Goal: Complete application form: Complete application form

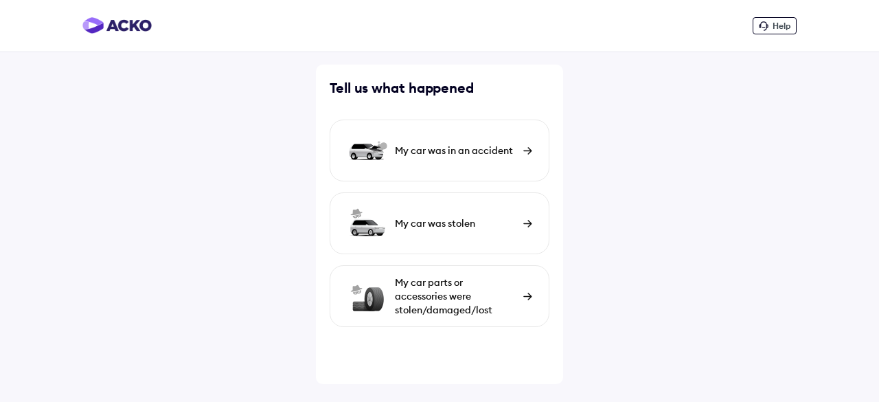
click at [480, 147] on div "My car was in an accident" at bounding box center [455, 150] width 121 height 14
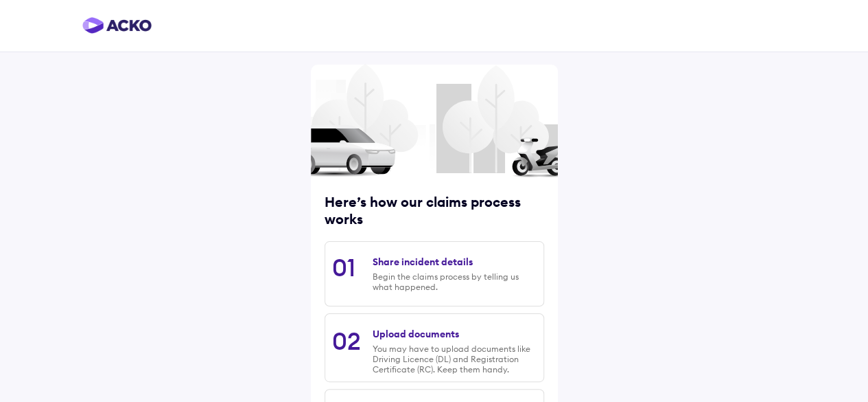
scroll to position [214, 0]
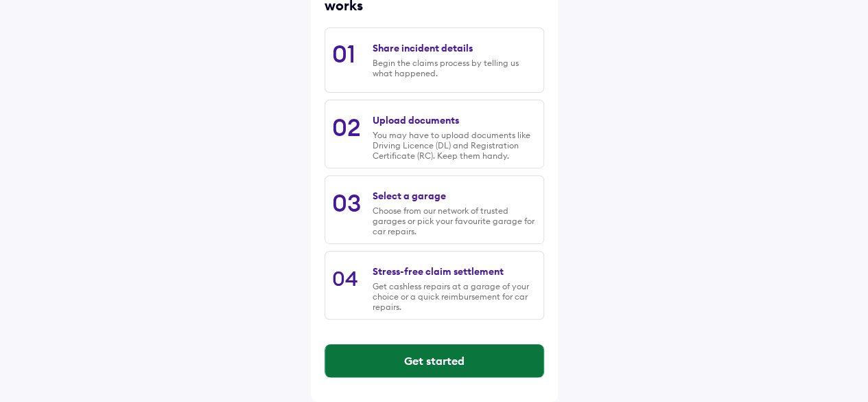
click at [410, 362] on button "Get started" at bounding box center [434, 360] width 218 height 33
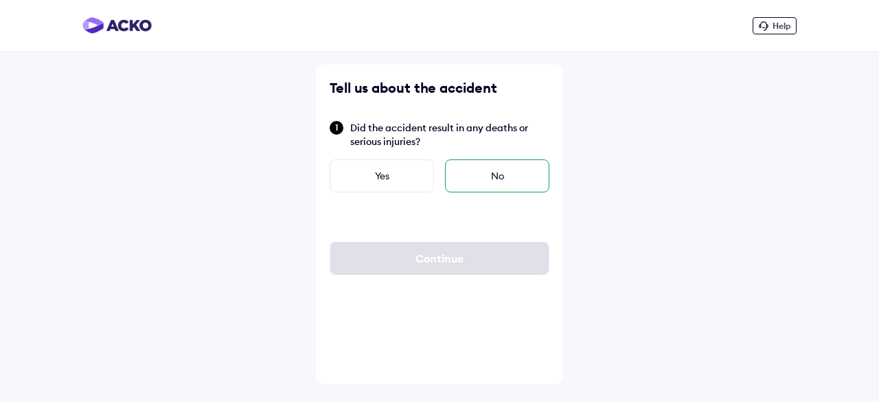
click at [504, 174] on div "No" at bounding box center [497, 175] width 104 height 33
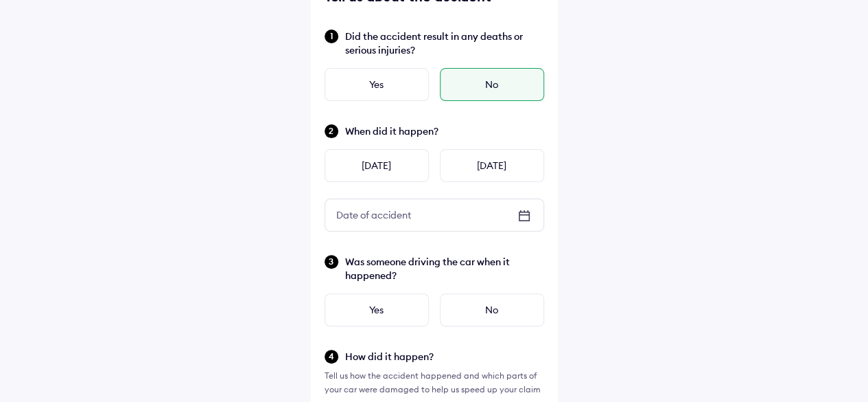
scroll to position [100, 0]
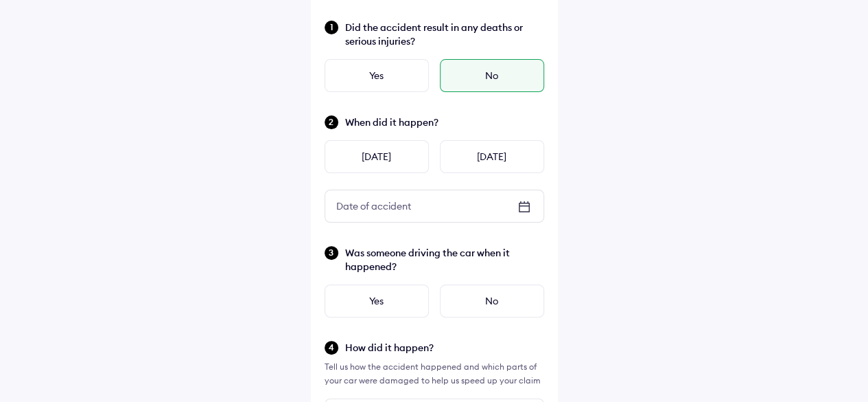
click at [524, 201] on icon at bounding box center [524, 202] width 1 height 2
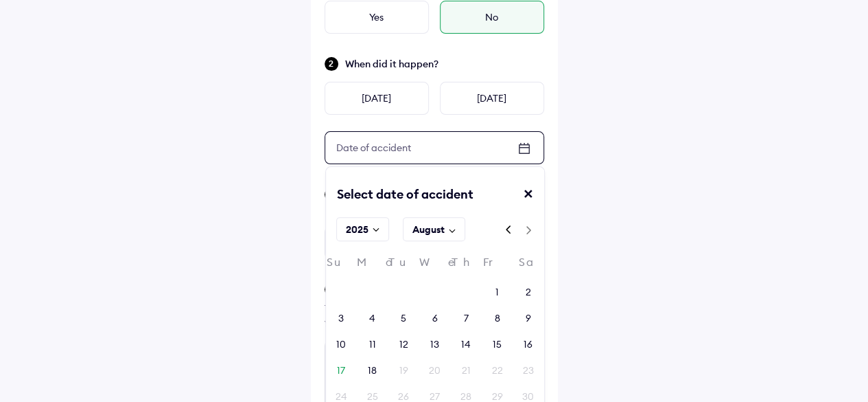
scroll to position [161, 0]
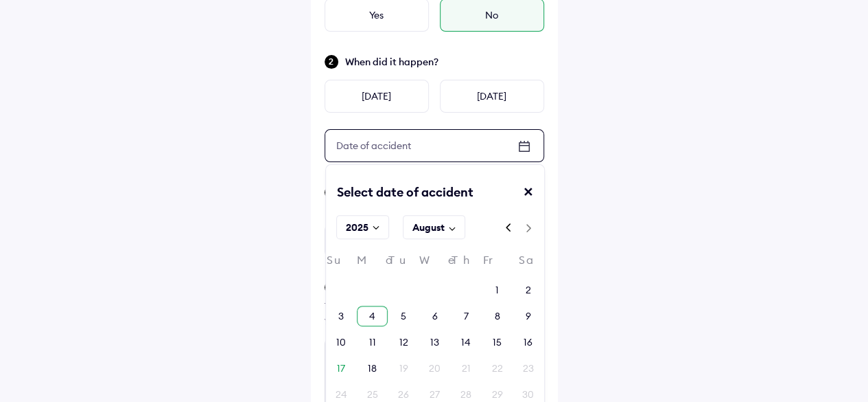
click at [369, 314] on div "4" at bounding box center [372, 316] width 6 height 14
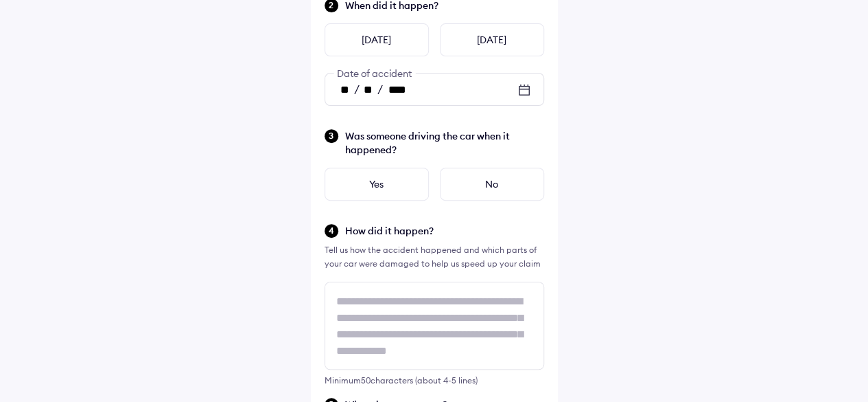
scroll to position [218, 0]
click at [417, 183] on div "Yes" at bounding box center [377, 183] width 104 height 33
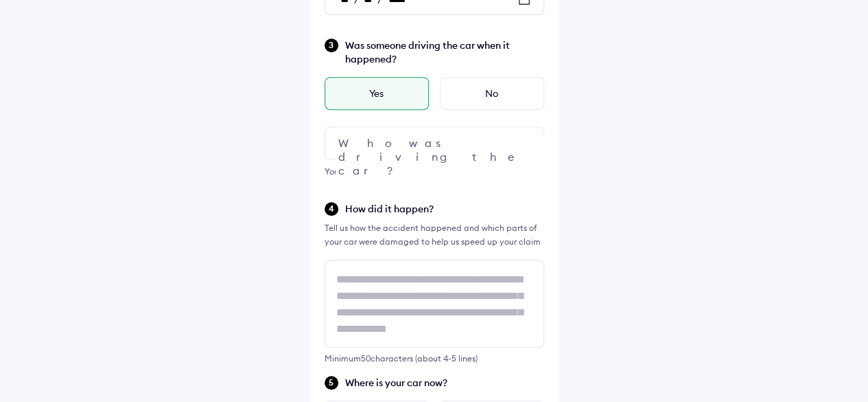
scroll to position [308, 0]
click at [520, 142] on img at bounding box center [524, 142] width 16 height 16
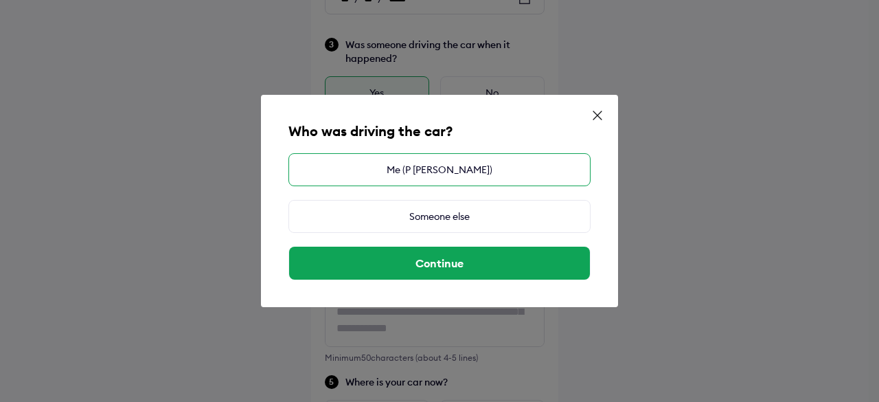
click at [461, 181] on div "Me (P [PERSON_NAME])" at bounding box center [439, 169] width 302 height 33
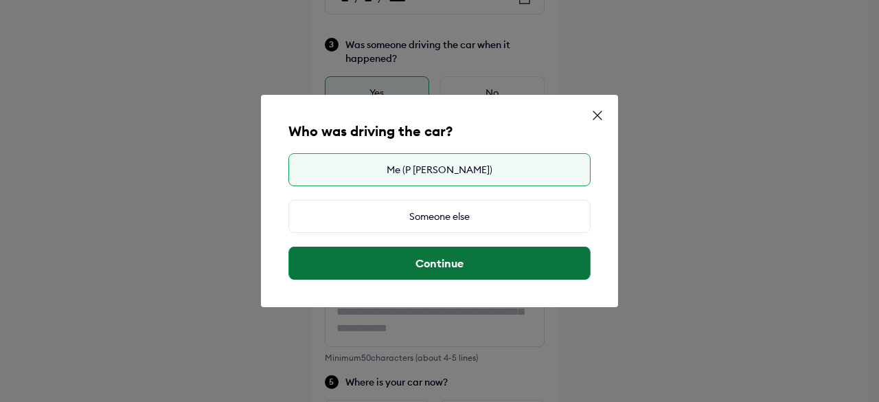
click at [443, 270] on button "Continue" at bounding box center [439, 262] width 301 height 33
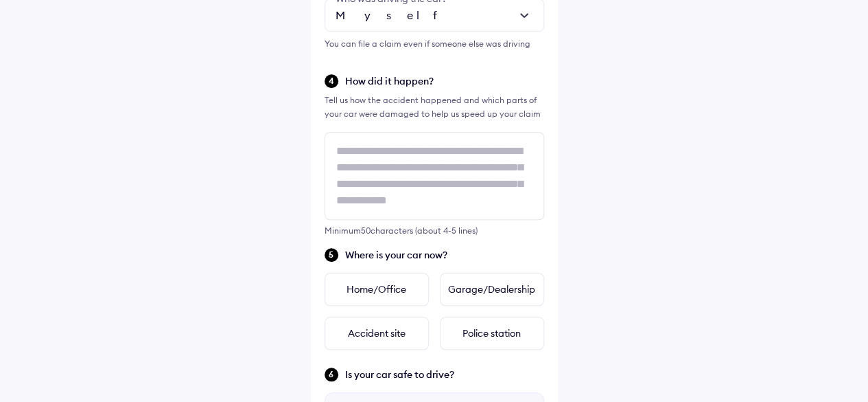
scroll to position [436, 0]
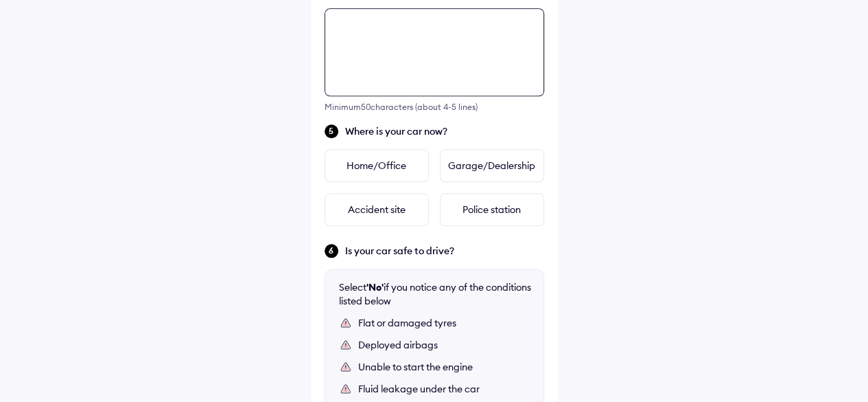
click at [380, 168] on div "Tell us about the accident Did the accident result in any deaths or serious inj…" at bounding box center [434, 62] width 247 height 1113
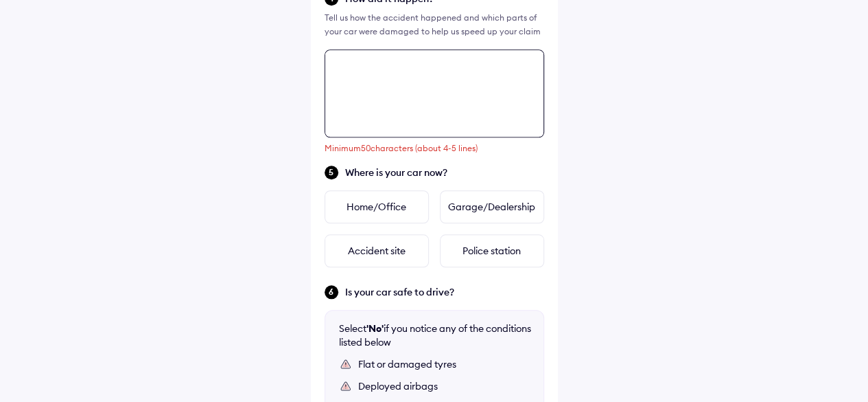
scroll to position [517, 0]
type textarea "*"
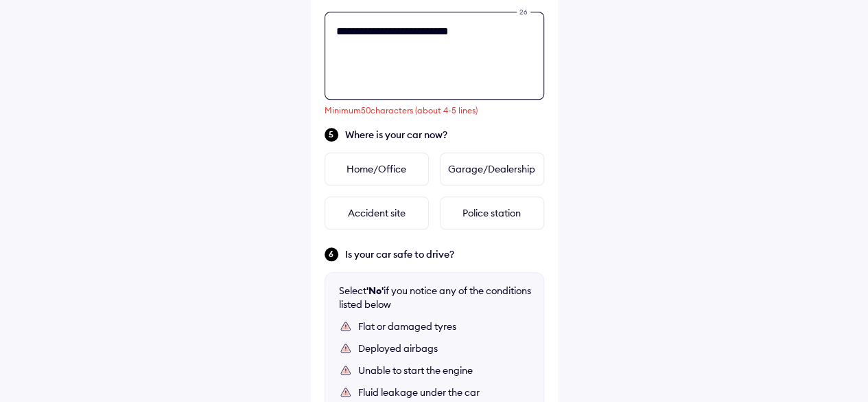
scroll to position [567, 0]
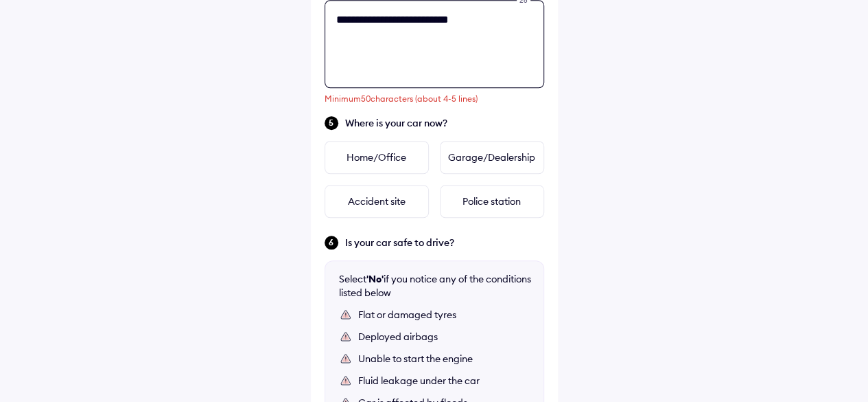
click at [447, 24] on textarea "**********" at bounding box center [435, 44] width 220 height 88
click at [491, 25] on textarea "**********" at bounding box center [435, 44] width 220 height 88
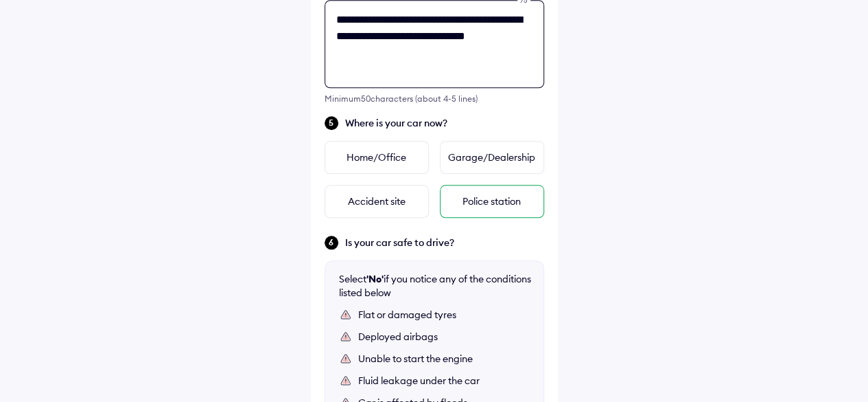
type textarea "**********"
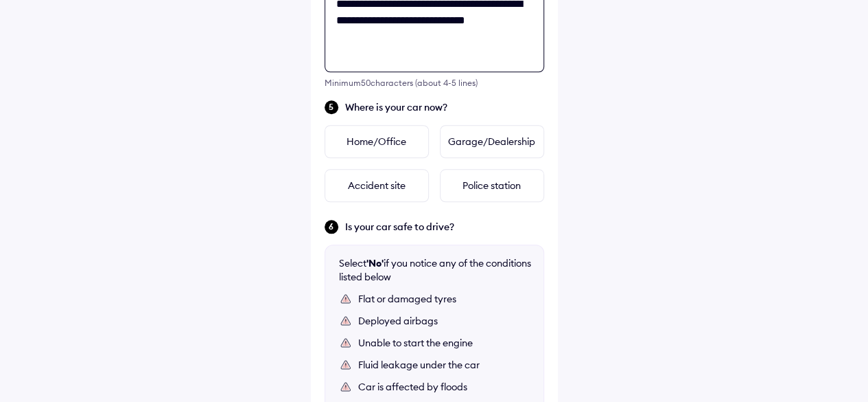
scroll to position [583, 0]
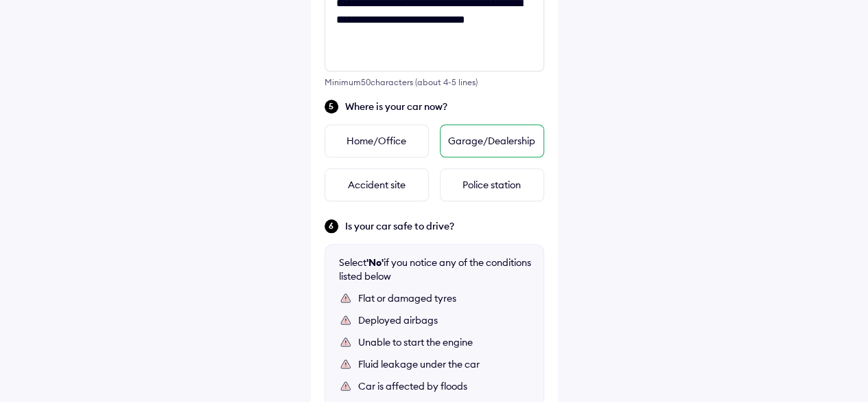
click at [463, 151] on div "Garage/Dealership" at bounding box center [492, 140] width 104 height 33
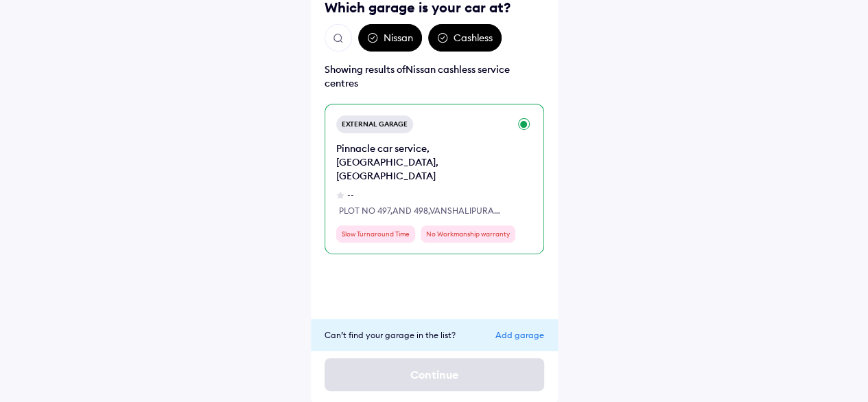
scroll to position [113, 0]
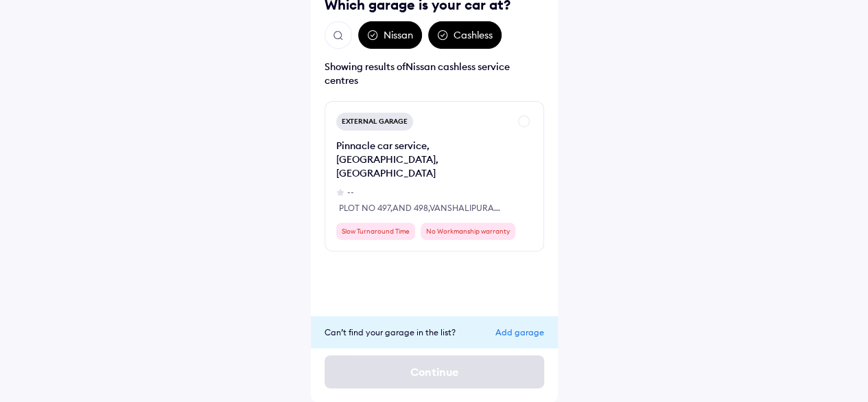
click at [511, 334] on div "Add garage" at bounding box center [520, 332] width 49 height 10
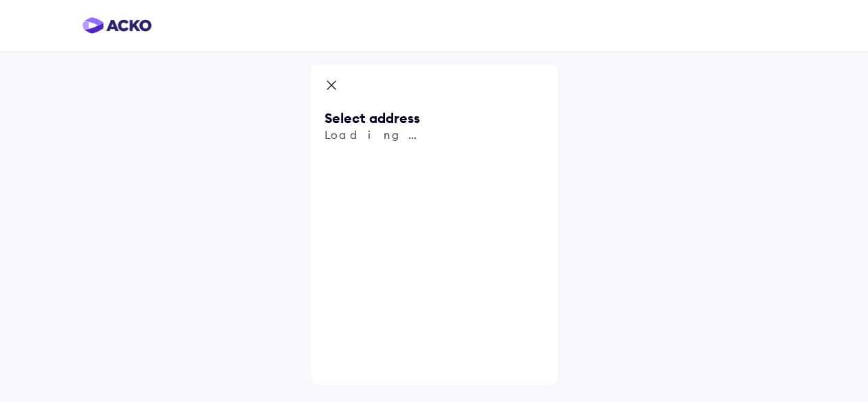
scroll to position [0, 0]
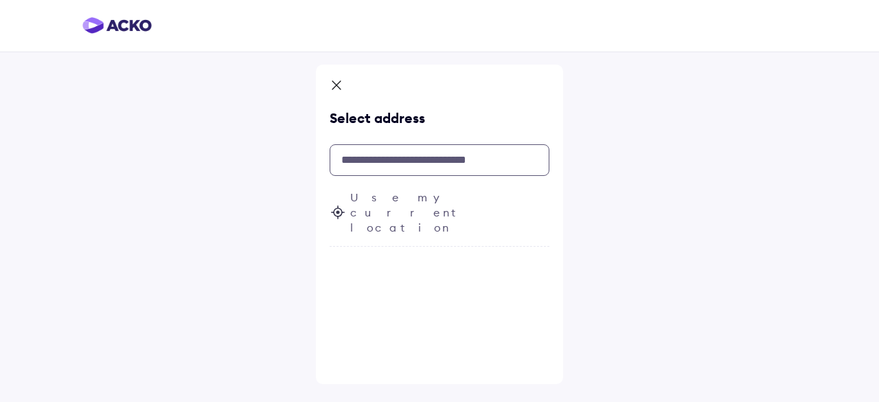
click at [379, 160] on input "text" at bounding box center [439, 160] width 220 height 32
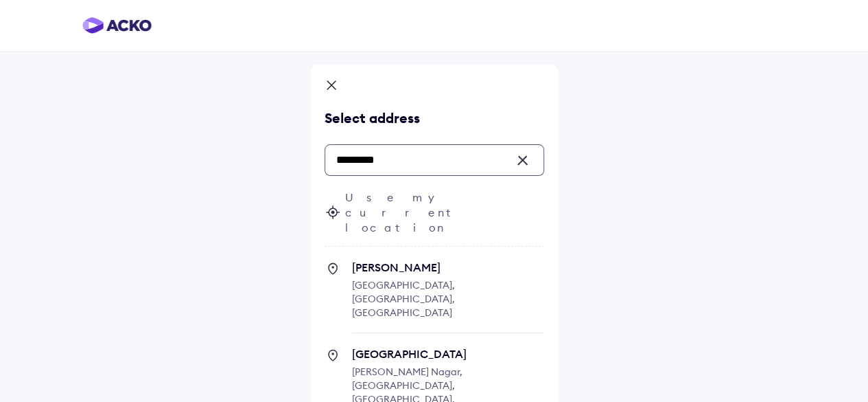
type input "*********"
click at [325, 84] on icon at bounding box center [332, 86] width 14 height 16
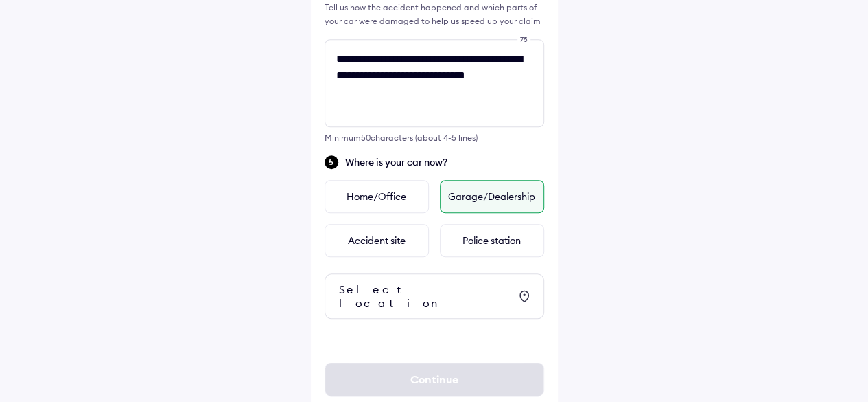
scroll to position [527, 0]
click at [460, 293] on div "Select location" at bounding box center [424, 296] width 170 height 27
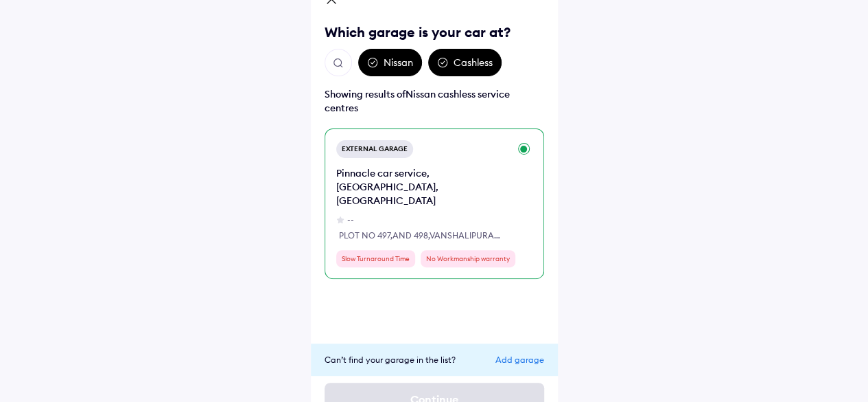
scroll to position [113, 0]
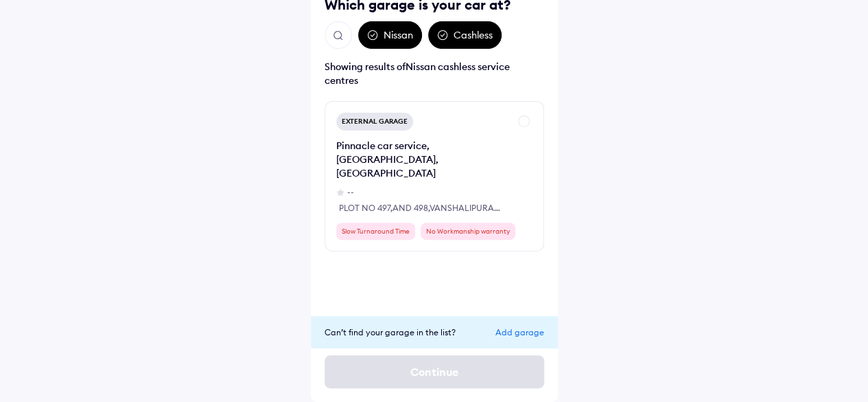
click at [520, 330] on div "Add garage" at bounding box center [520, 332] width 49 height 10
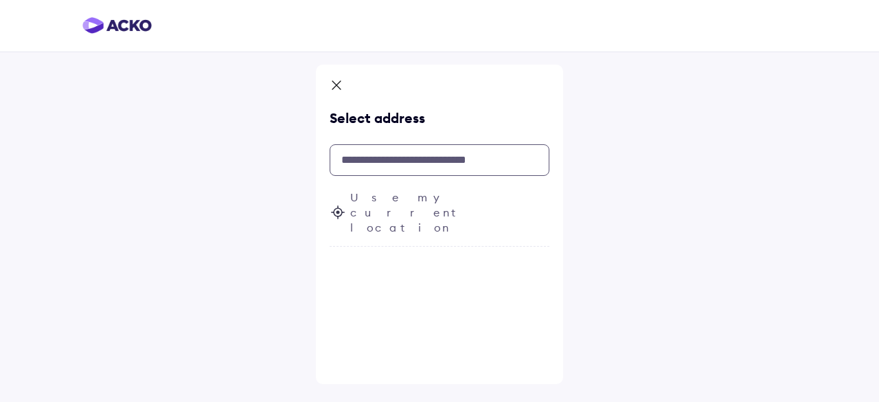
click at [373, 167] on input "text" at bounding box center [439, 160] width 220 height 32
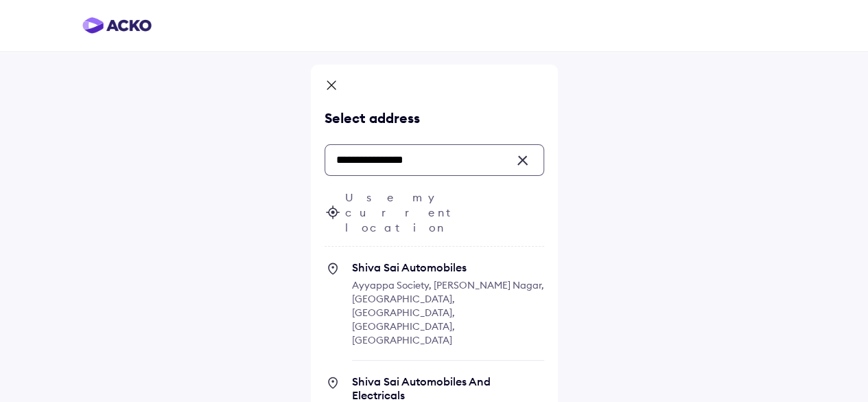
click at [420, 279] on span "Ayyappa Society, [PERSON_NAME] Nagar, [GEOGRAPHIC_DATA], [GEOGRAPHIC_DATA], [GE…" at bounding box center [448, 312] width 192 height 67
type input "**********"
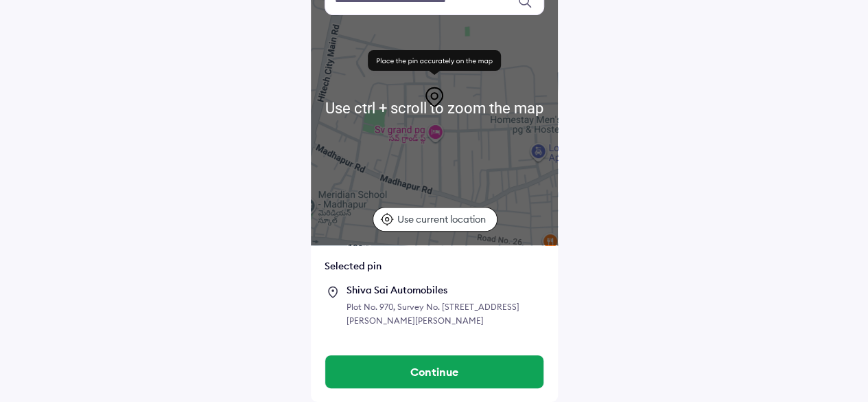
scroll to position [146, 0]
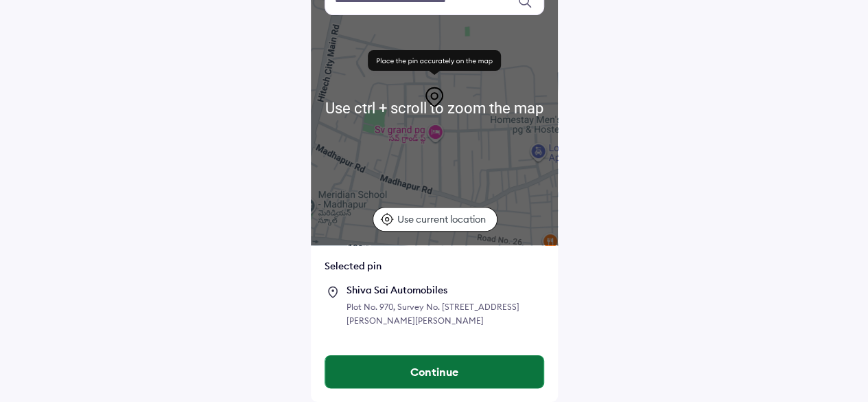
click at [455, 371] on button "Continue" at bounding box center [434, 371] width 218 height 33
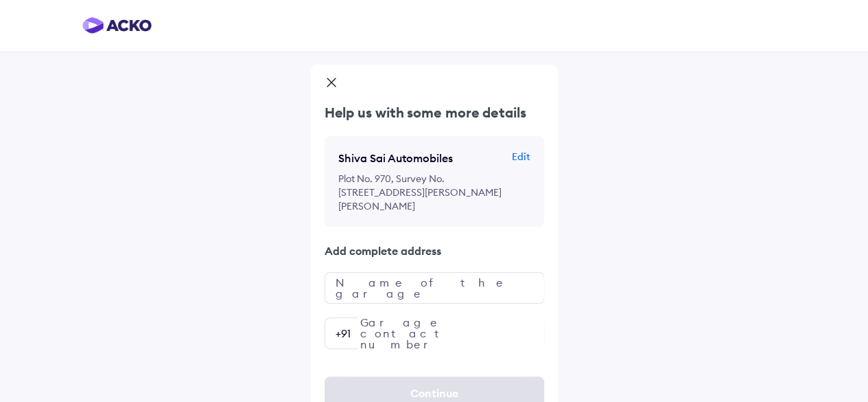
scroll to position [47, 0]
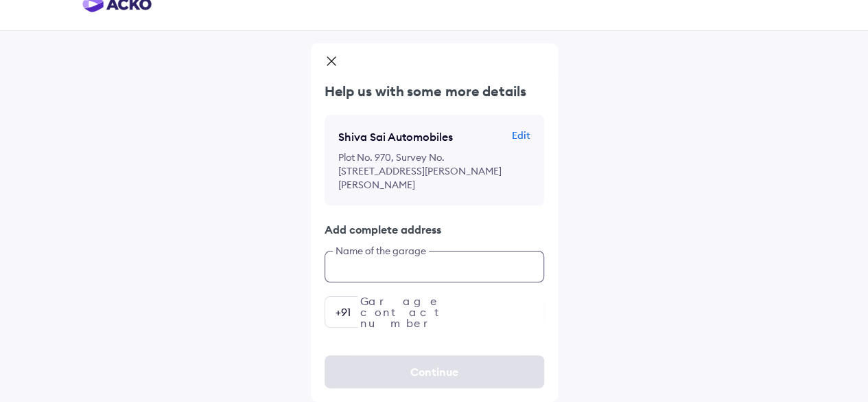
click at [446, 279] on input "text" at bounding box center [435, 267] width 220 height 32
type input "**********"
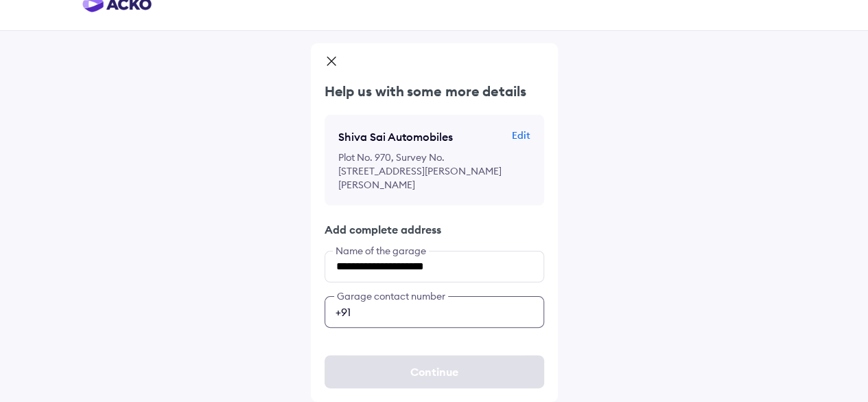
click at [417, 309] on input "number" at bounding box center [435, 312] width 220 height 32
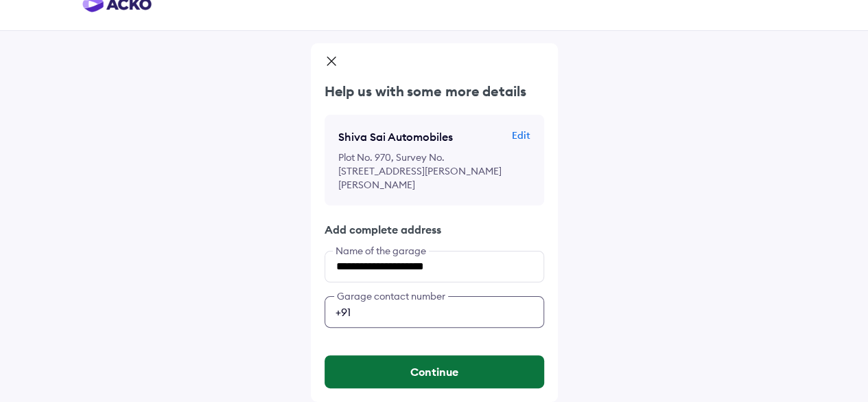
type input "**********"
click at [444, 367] on button "Continue" at bounding box center [435, 371] width 220 height 33
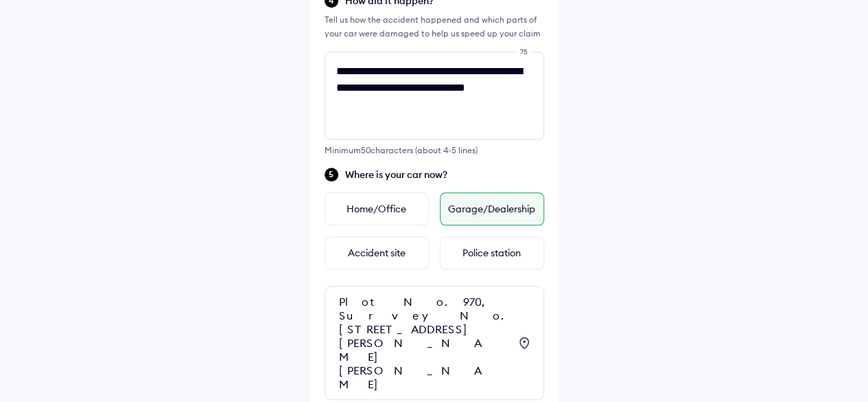
scroll to position [603, 0]
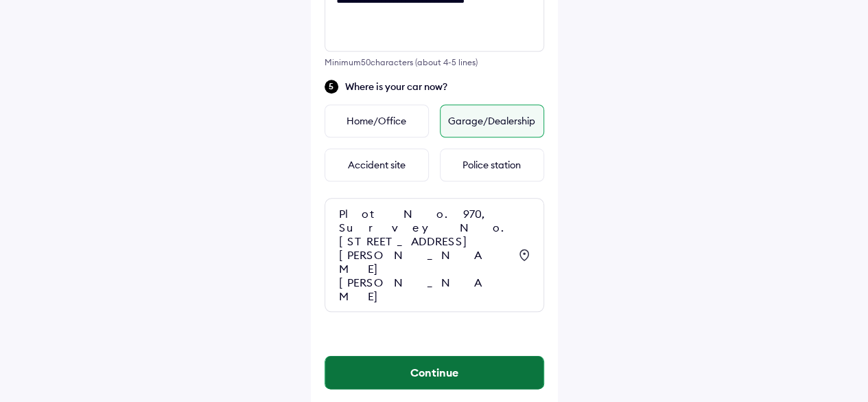
click at [454, 356] on button "Continue" at bounding box center [434, 372] width 218 height 33
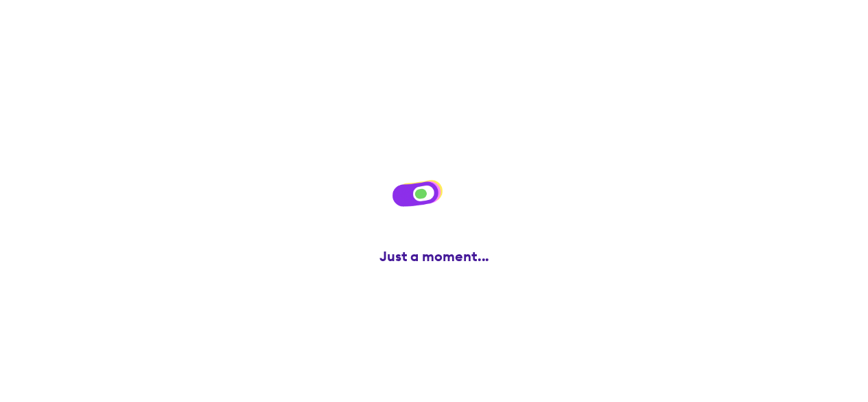
scroll to position [0, 0]
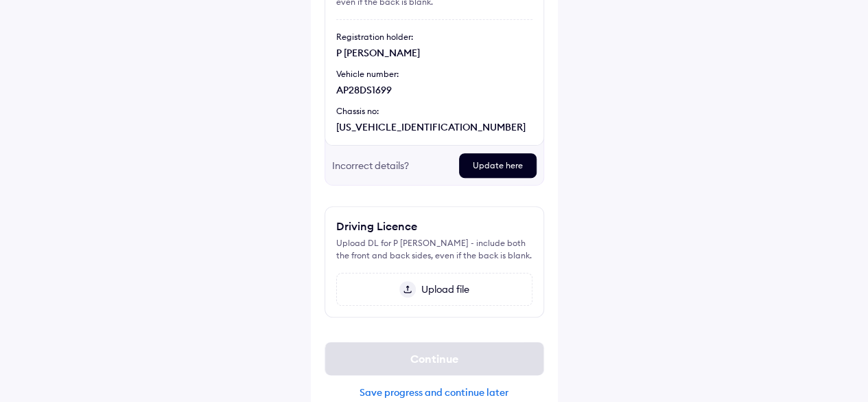
scroll to position [198, 0]
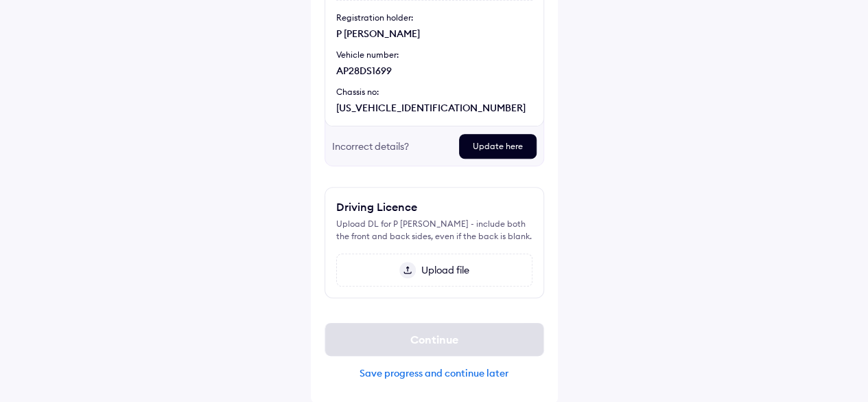
click at [448, 265] on span "Upload file" at bounding box center [443, 270] width 54 height 12
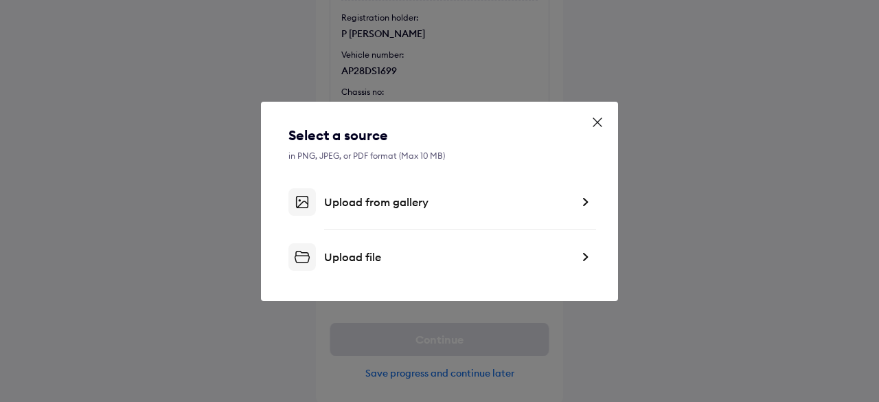
click at [603, 118] on icon at bounding box center [597, 122] width 14 height 14
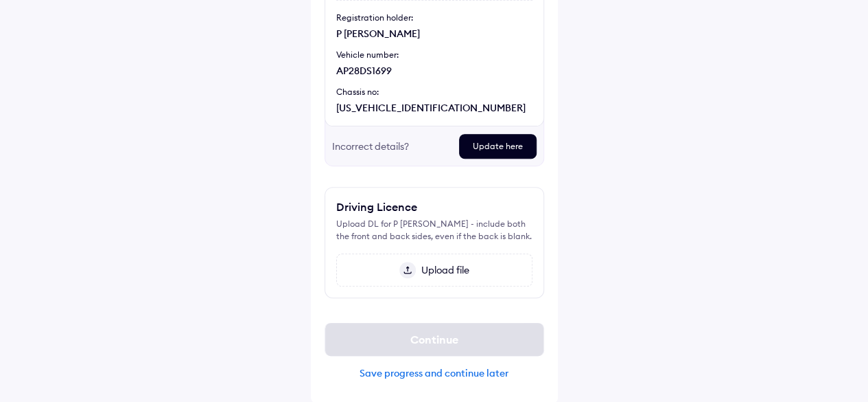
click at [442, 274] on span "Upload file" at bounding box center [443, 270] width 54 height 12
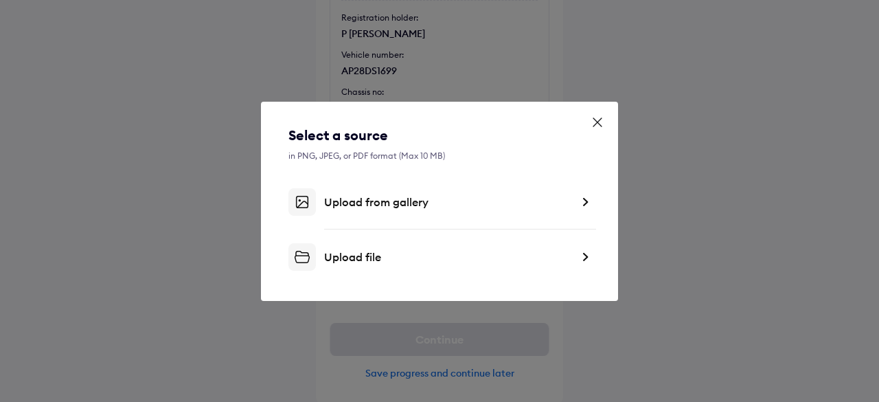
click at [577, 199] on div "Upload from gallery" at bounding box center [439, 201] width 302 height 27
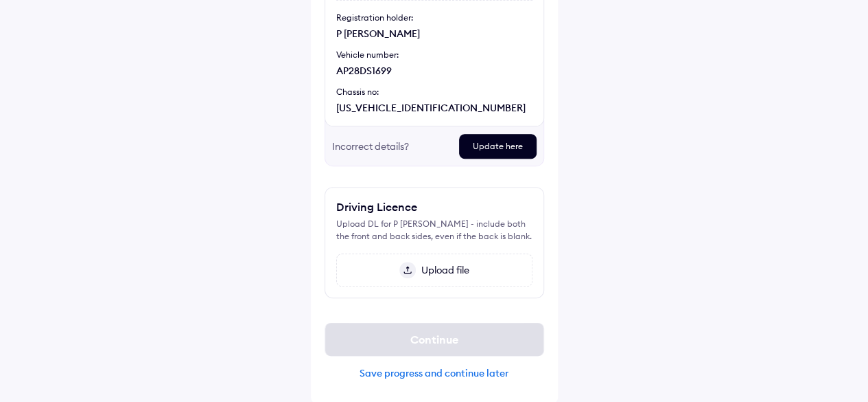
click at [439, 273] on span "Upload file" at bounding box center [443, 270] width 54 height 12
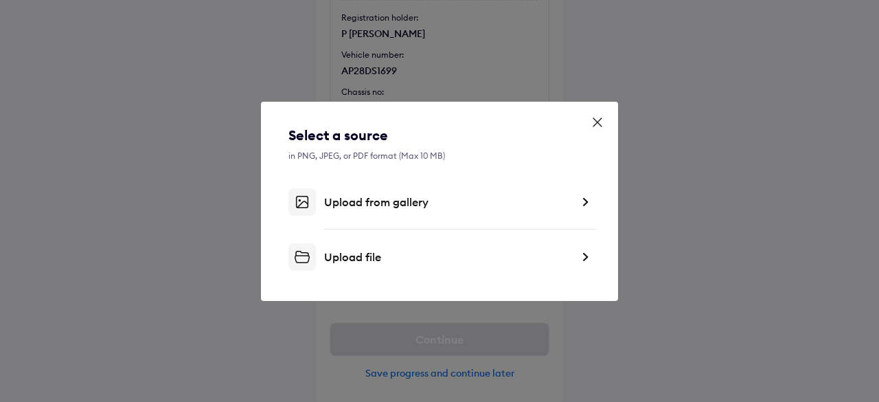
click at [419, 253] on div "Upload file" at bounding box center [447, 257] width 247 height 14
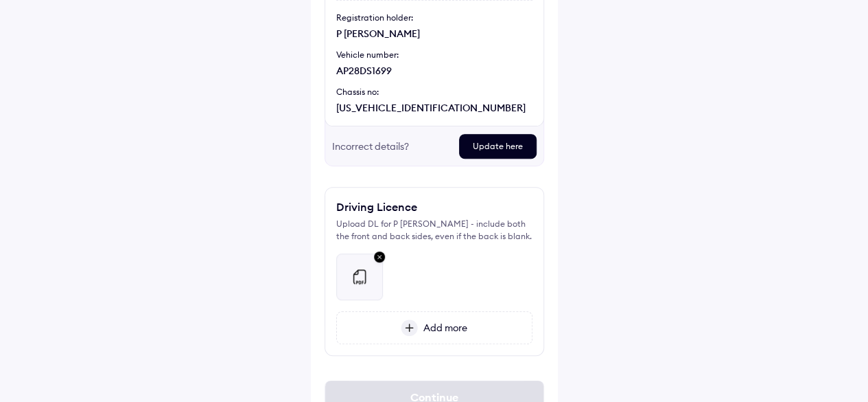
scroll to position [256, 0]
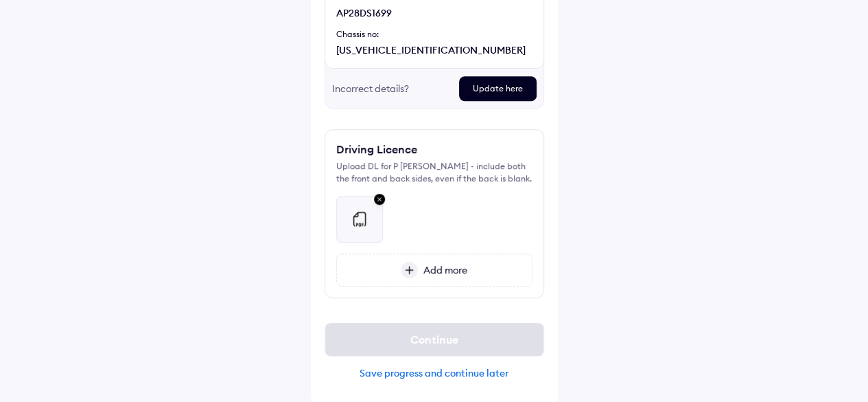
click at [416, 266] on img at bounding box center [409, 270] width 17 height 16
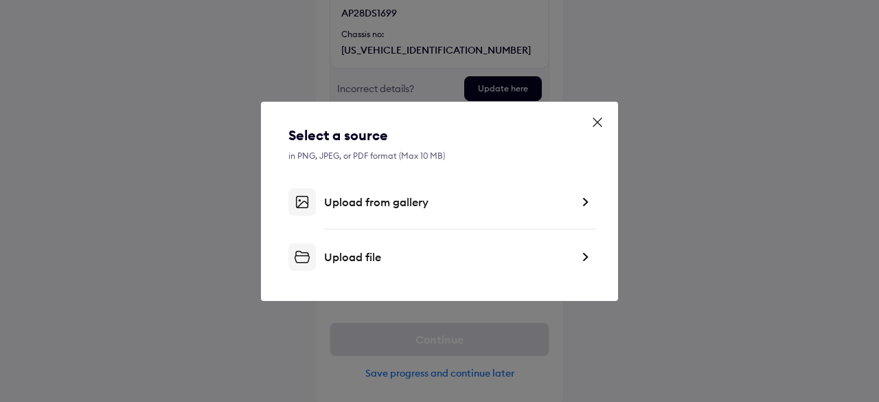
click at [390, 251] on div "Upload file" at bounding box center [447, 257] width 247 height 14
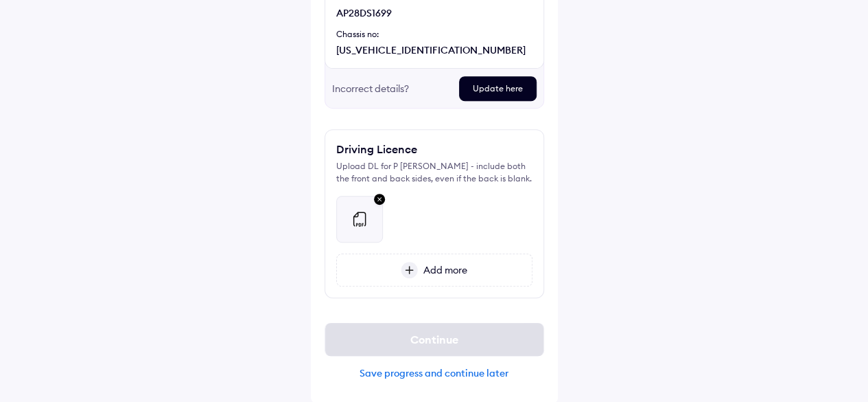
scroll to position [212, 0]
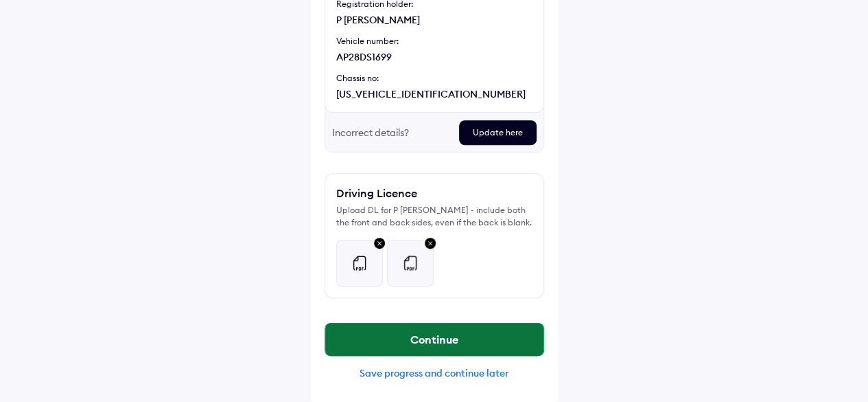
click at [447, 333] on button "Continue" at bounding box center [434, 339] width 218 height 33
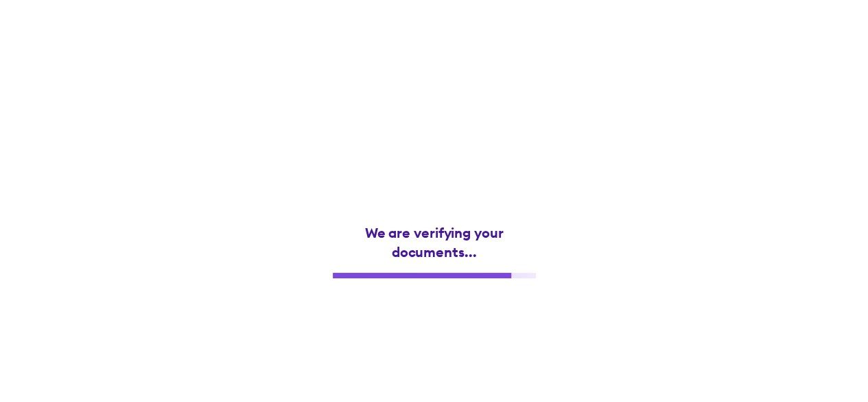
scroll to position [0, 0]
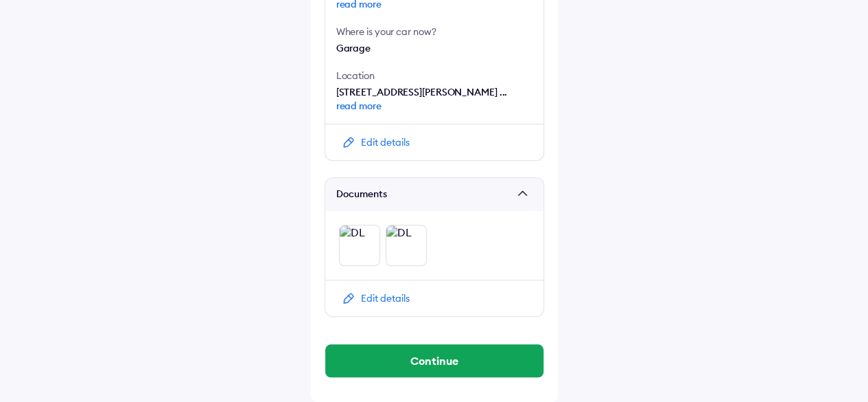
scroll to position [583, 0]
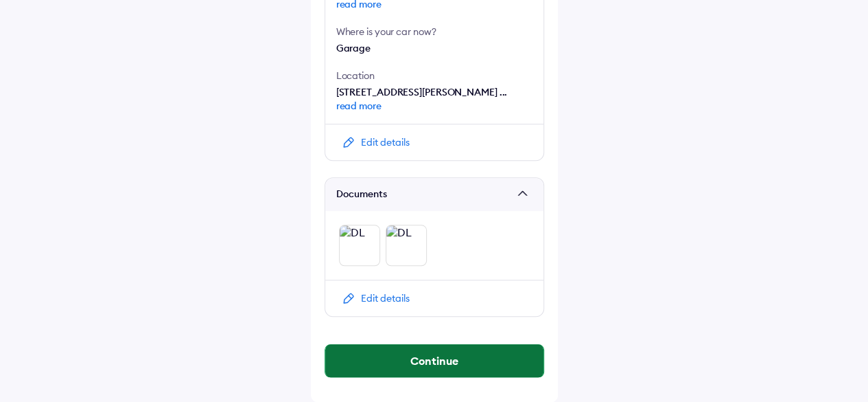
click at [454, 355] on button "Continue" at bounding box center [434, 360] width 218 height 33
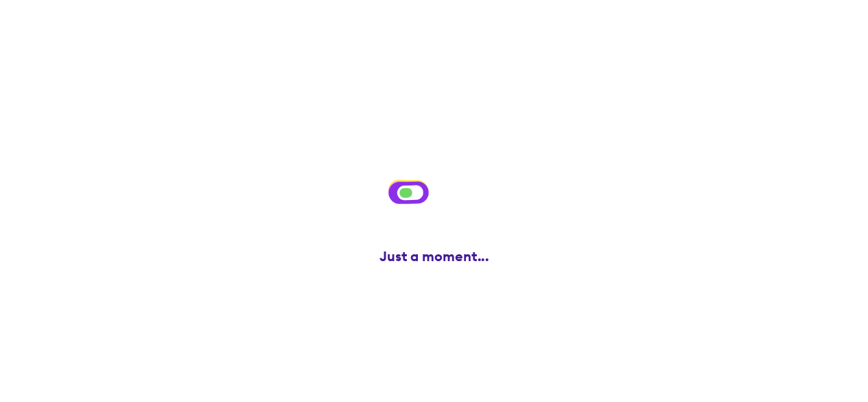
scroll to position [0, 0]
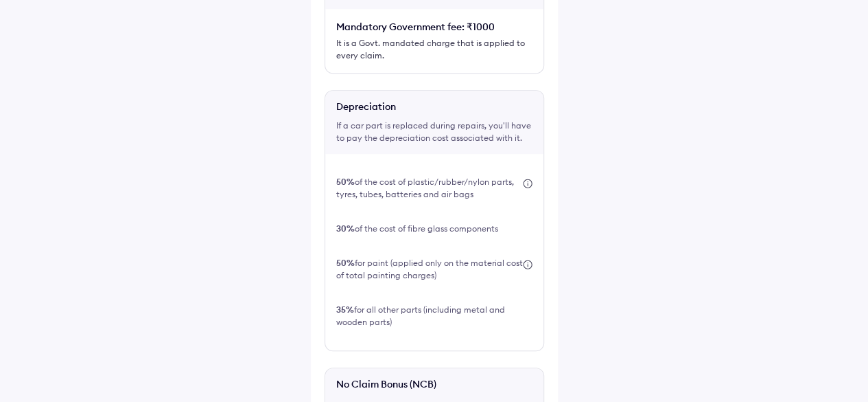
scroll to position [487, 0]
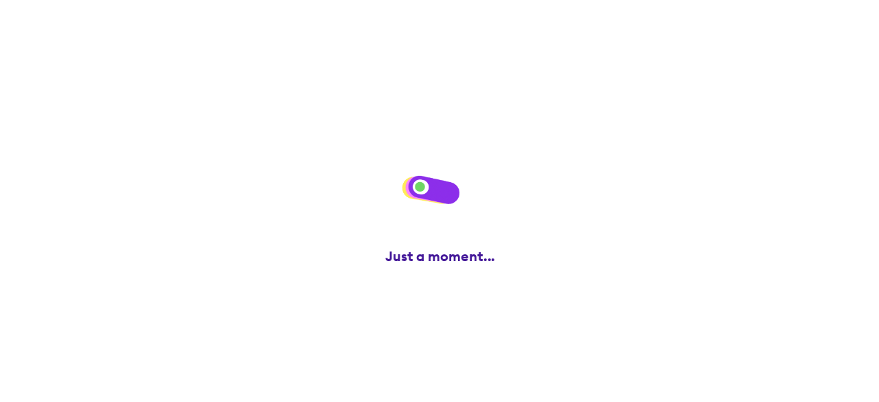
scroll to position [0, 0]
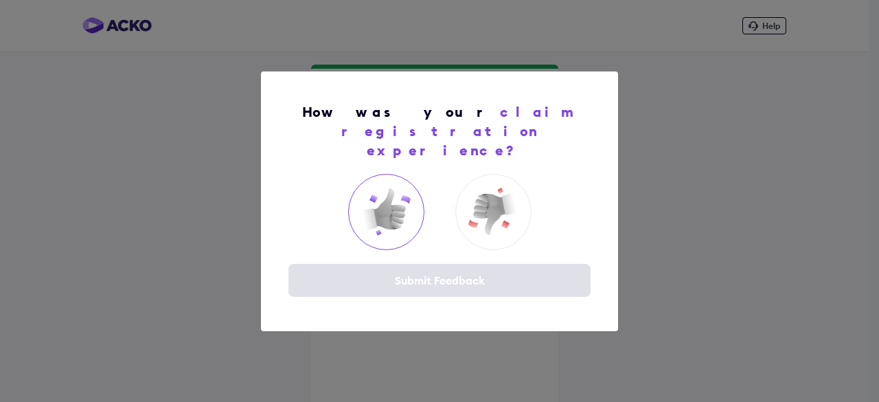
click at [386, 192] on img at bounding box center [385, 211] width 55 height 55
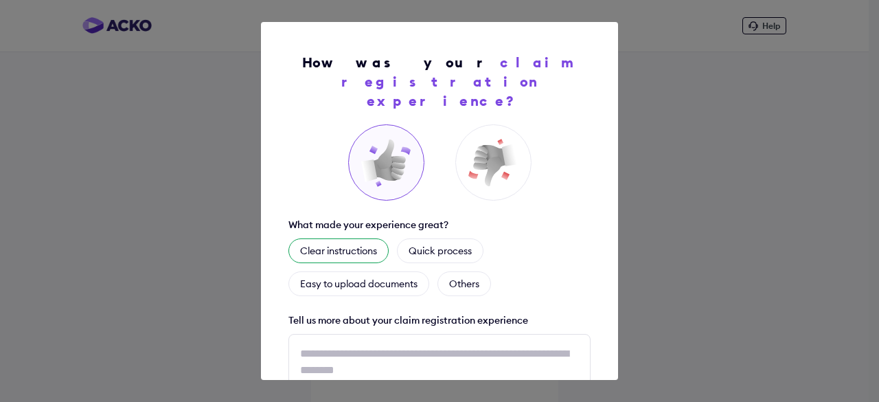
click at [369, 238] on div "Clear instructions" at bounding box center [338, 250] width 100 height 25
click at [435, 238] on div "Quick process" at bounding box center [456, 250] width 86 height 25
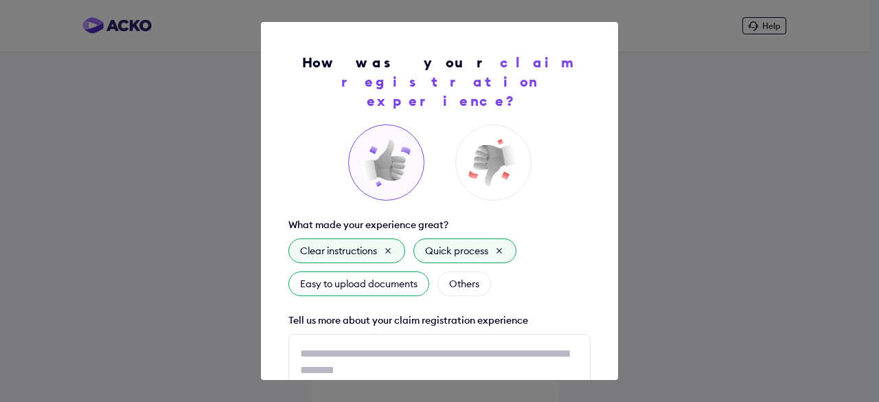
click at [384, 271] on div "Easy to upload documents" at bounding box center [358, 283] width 141 height 25
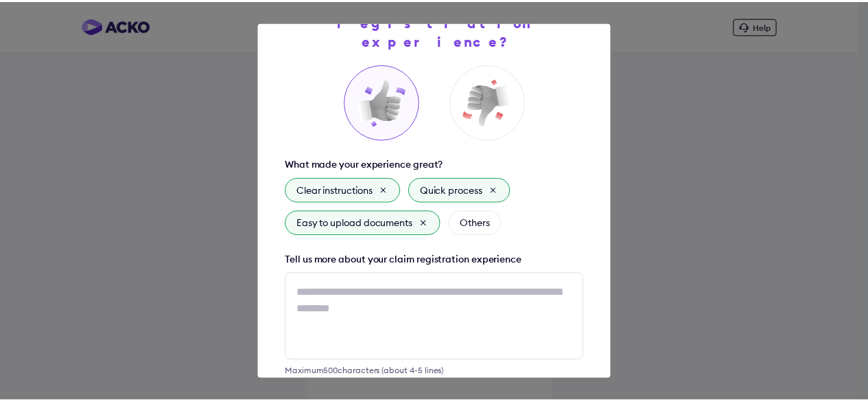
scroll to position [62, 0]
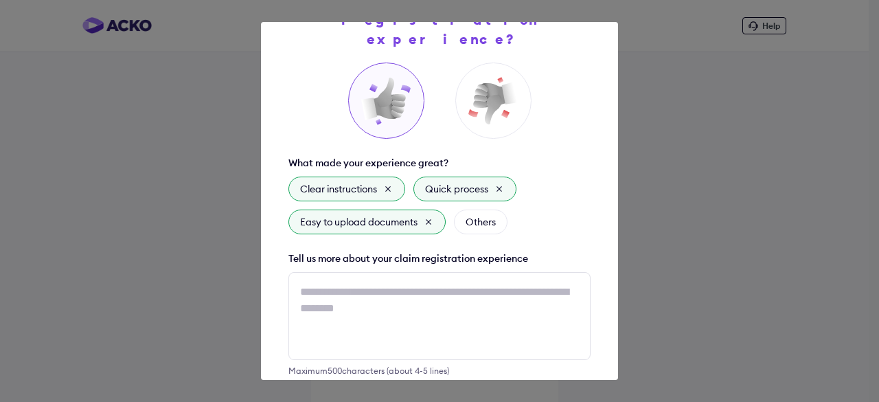
click at [534, 237] on div "What made your experience great? Clear instructions Quick process Easy to uploa…" at bounding box center [439, 218] width 302 height 313
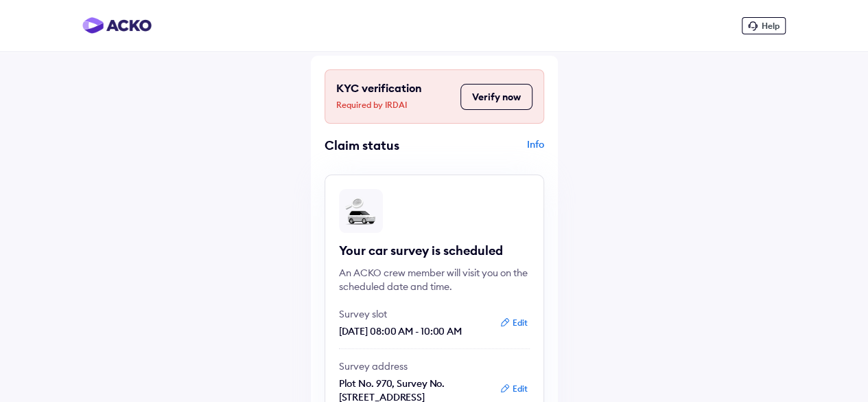
click at [474, 95] on button "Verify now" at bounding box center [497, 97] width 72 height 26
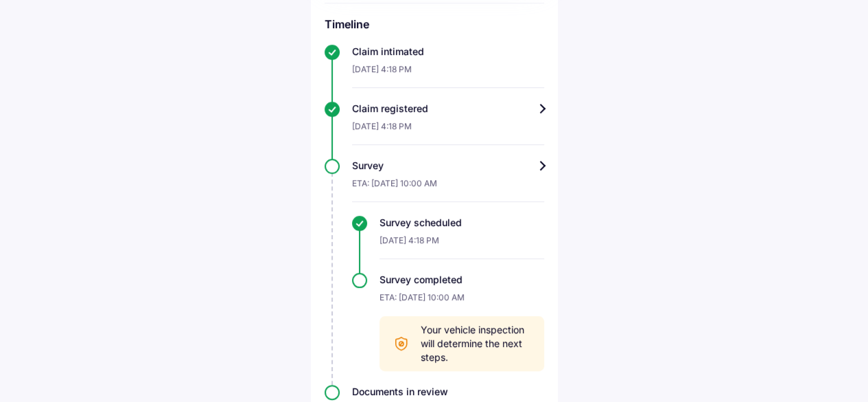
scroll to position [465, 0]
